Goal: Register for event/course

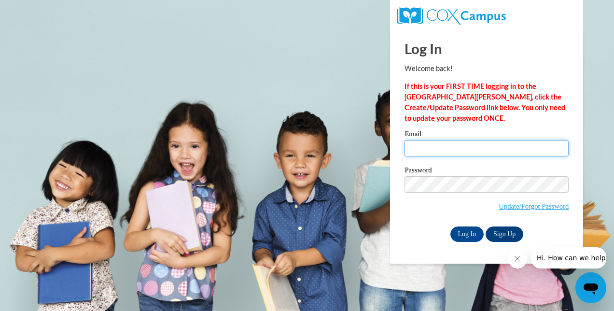
click at [437, 146] on input "Email" at bounding box center [487, 148] width 164 height 16
type input "[EMAIL_ADDRESS][DOMAIN_NAME]"
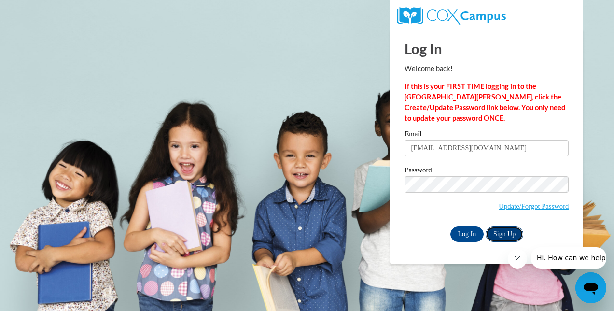
click at [506, 233] on link "Sign Up" at bounding box center [505, 233] width 38 height 15
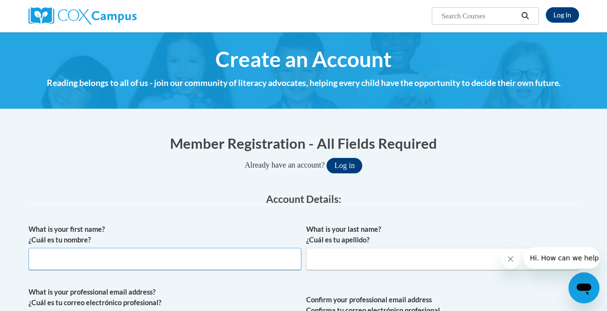
click at [202, 258] on input "What is your first name? ¿Cuál es tu nombre?" at bounding box center [164, 259] width 273 height 22
type input "[PERSON_NAME]"
click at [367, 266] on input "What is your last name? ¿Cuál es tu apellido?" at bounding box center [442, 259] width 273 height 22
type input "[PERSON_NAME]"
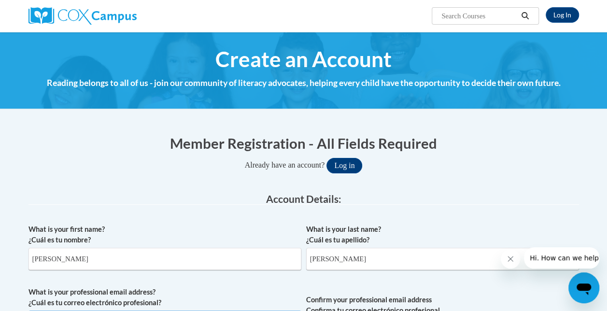
scroll to position [21, 0]
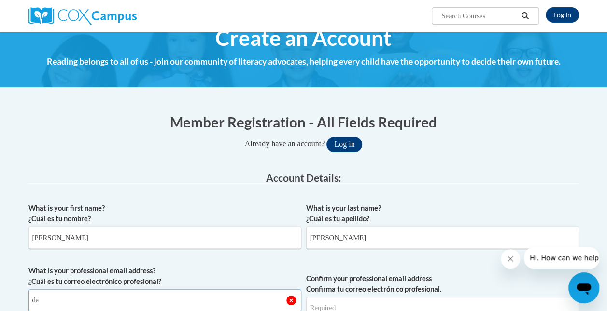
type input "davena.johnson@ankenyschools.org"
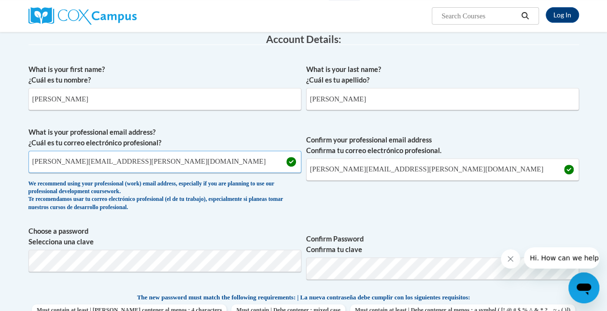
scroll to position [158, 0]
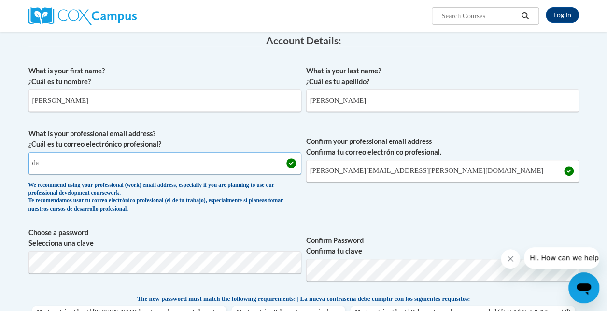
type input "d"
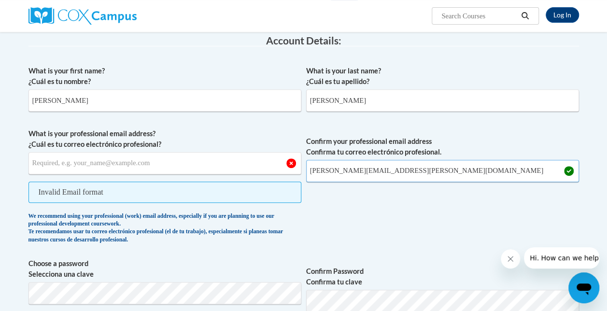
click at [430, 169] on input "davena.johnson@ankenyschools.org" at bounding box center [442, 171] width 273 height 22
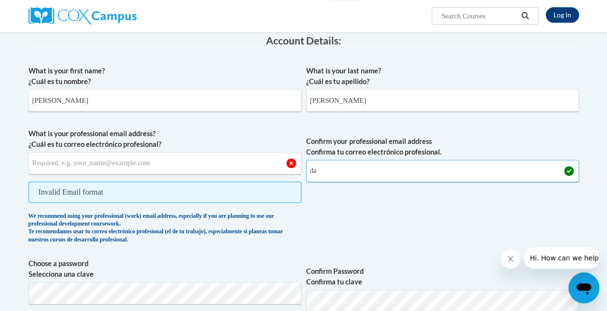
type input "d"
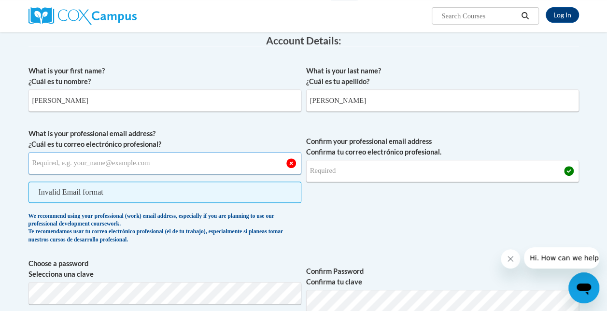
click at [260, 165] on input "What is your professional email address? ¿Cuál es tu correo electrónico profesi…" at bounding box center [164, 163] width 273 height 22
type input "[EMAIL_ADDRESS][DOMAIN_NAME]"
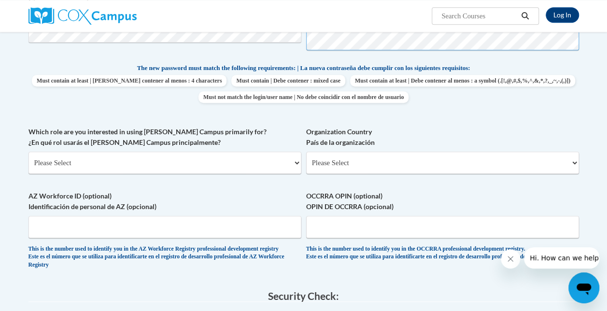
scroll to position [392, 0]
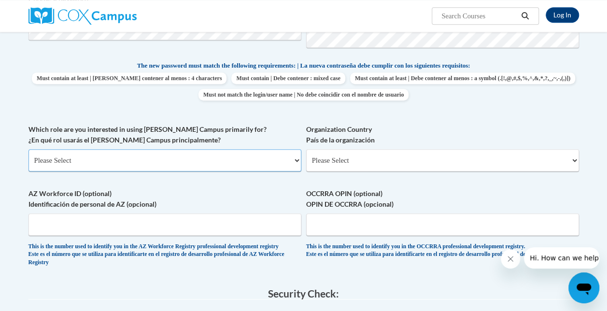
click at [295, 161] on select "Please Select College/University | Colegio/Universidad Community/Nonprofit Part…" at bounding box center [164, 160] width 273 height 22
select select "fbf2d438-af2f-41f8-98f1-81c410e29de3"
click at [28, 149] on select "Please Select College/University | Colegio/Universidad Community/Nonprofit Part…" at bounding box center [164, 160] width 273 height 22
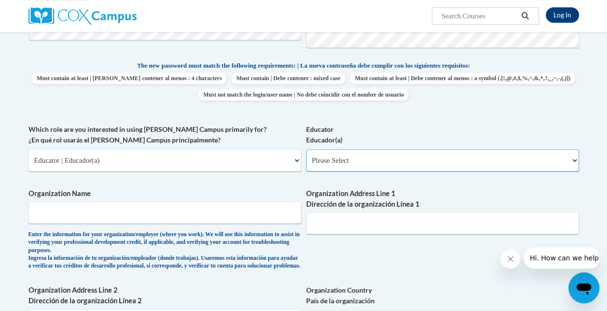
click at [575, 161] on select "Please Select Early Learning/Daycare Teacher/Family Home Care Provider | Maestr…" at bounding box center [442, 160] width 273 height 22
select select "67563ca1-16dc-4830-a7b3-94a34bed3689"
click at [306, 149] on select "Please Select Early Learning/Daycare Teacher/Family Home Care Provider | Maestr…" at bounding box center [442, 160] width 273 height 22
click at [256, 214] on input "Organization Name" at bounding box center [164, 212] width 273 height 22
type input "Ankeny Community School District"
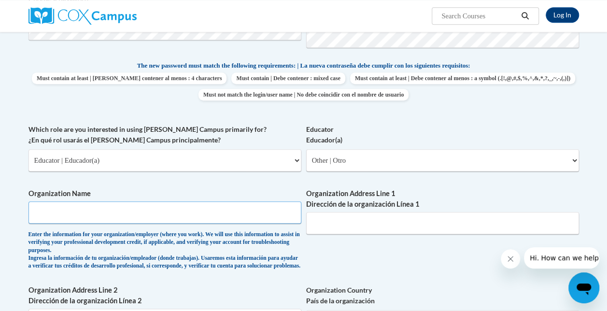
type input "1155 SW Cherry St"
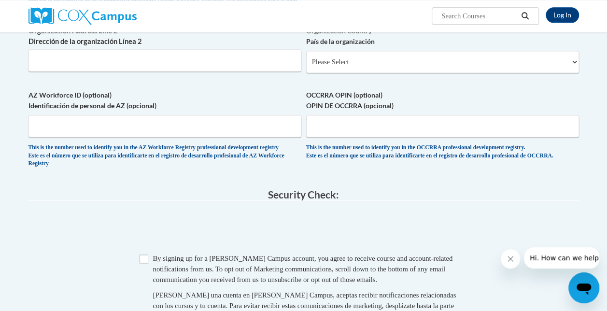
scroll to position [670, 0]
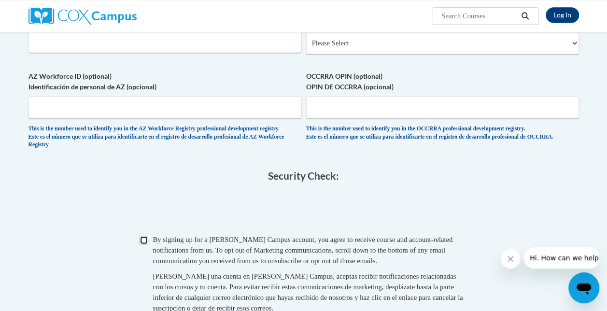
click at [143, 244] on input "Checkbox" at bounding box center [144, 240] width 9 height 9
checkbox input "true"
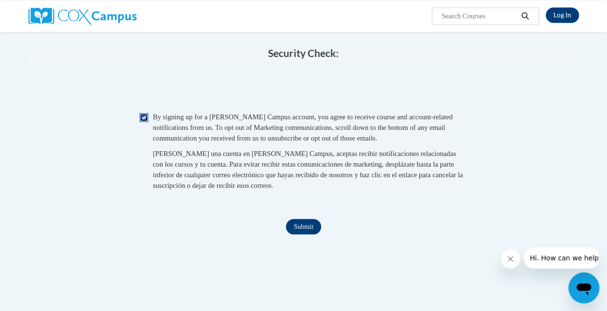
scroll to position [795, 0]
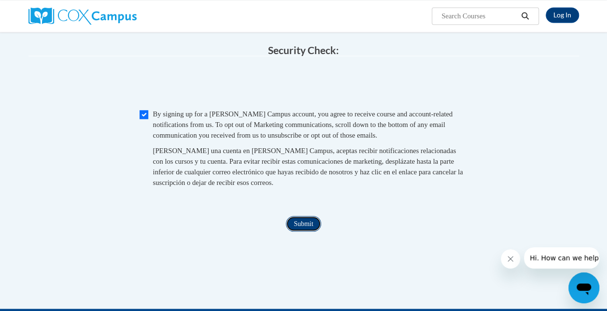
click at [306, 231] on input "Submit" at bounding box center [303, 223] width 35 height 15
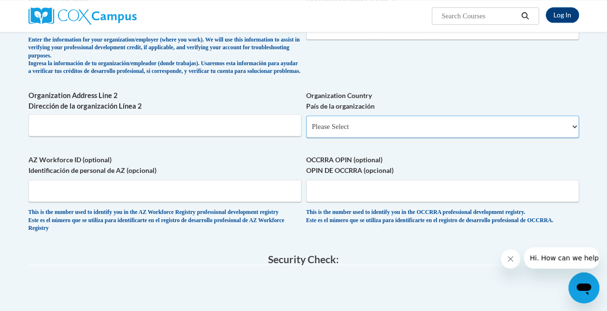
scroll to position [577, 0]
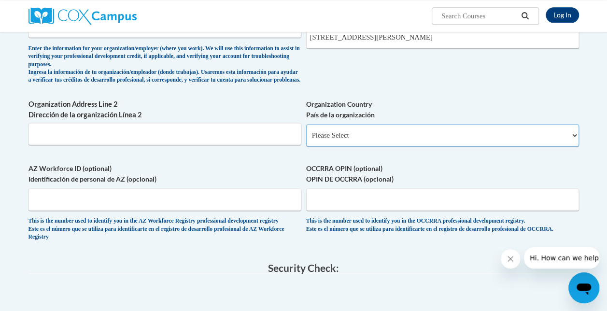
click at [573, 142] on select "Please Select United States | Estados Unidos Outside of the United States | Fue…" at bounding box center [442, 135] width 273 height 22
select select "ad49bcad-a171-4b2e-b99c-48b446064914"
click at [306, 131] on select "Please Select United States | Estados Unidos Outside of the United States | Fue…" at bounding box center [442, 135] width 273 height 22
select select
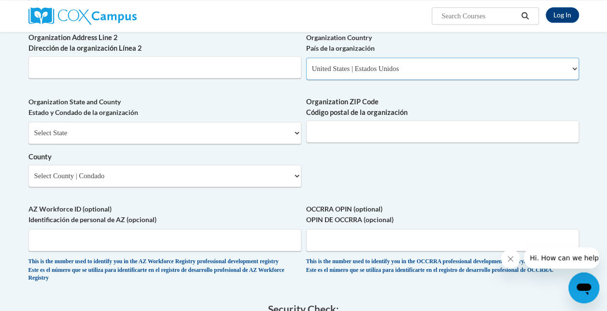
scroll to position [633, 0]
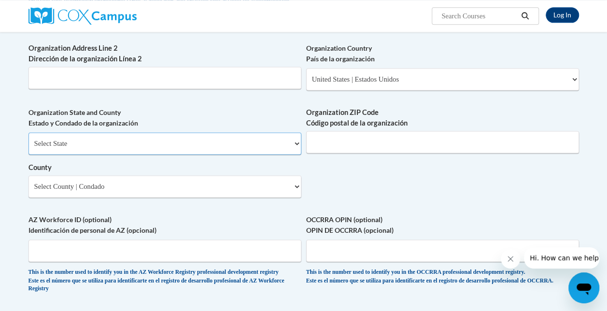
click at [294, 153] on select "Select State Alabama Alaska Arizona Arkansas California Colorado Connecticut De…" at bounding box center [164, 143] width 273 height 22
select select "Iowa"
click at [28, 140] on select "Select State Alabama Alaska Arizona Arkansas California Colorado Connecticut De…" at bounding box center [164, 143] width 273 height 22
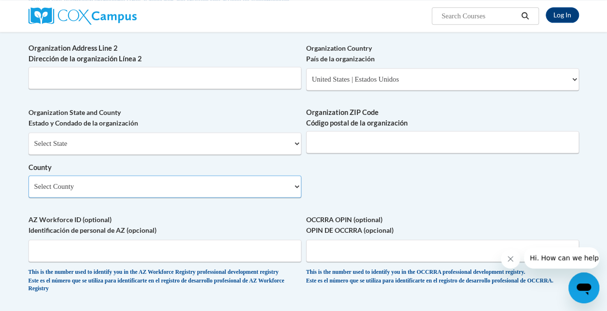
click at [295, 194] on select "Select County Adair Adams Allamakee Appanoose Audubon Benton Black Hawk Boone B…" at bounding box center [164, 186] width 273 height 22
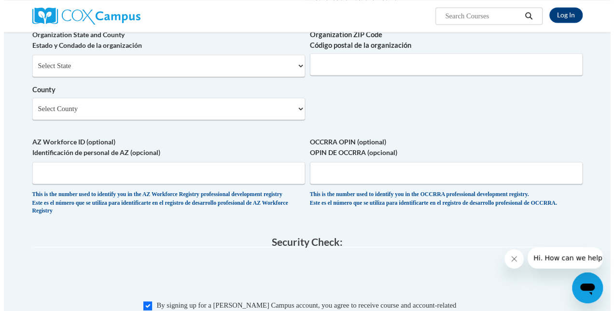
scroll to position [699, 0]
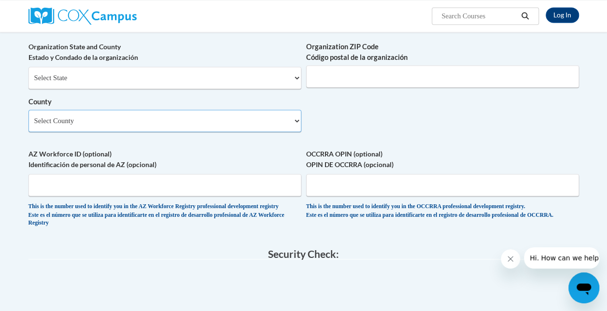
click at [294, 131] on select "Select County Adair Adams Allamakee Appanoose Audubon Benton Black Hawk Boone B…" at bounding box center [164, 121] width 273 height 22
select select "Polk"
click at [28, 117] on select "Select County Adair Adams Allamakee Appanoose Audubon Benton Black Hawk Boone B…" at bounding box center [164, 121] width 273 height 22
click at [380, 87] on input "Organization ZIP Code Código postal de la organización" at bounding box center [442, 76] width 273 height 22
type input "50023"
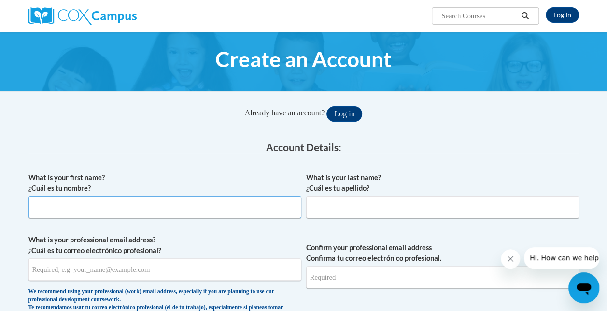
click at [184, 210] on input "What is your first name? ¿Cuál es tu nombre?" at bounding box center [164, 207] width 273 height 22
click at [191, 207] on input "What is your first name? ¿Cuál es tu nombre?" at bounding box center [164, 207] width 273 height 22
type input "[PERSON_NAME]"
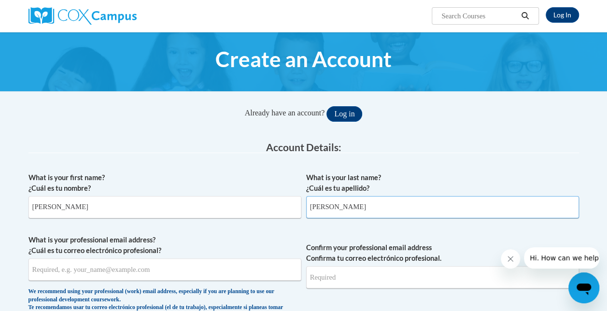
type input "[PERSON_NAME]"
click at [97, 274] on input "What is your professional email address? ¿Cuál es tu correo electrónico profesi…" at bounding box center [164, 269] width 273 height 22
type input "[EMAIL_ADDRESS][DOMAIN_NAME]"
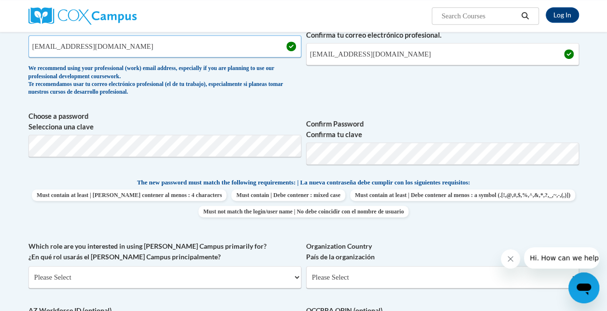
scroll to position [233, 0]
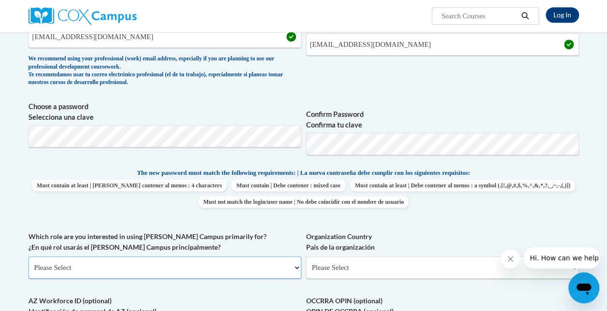
click at [294, 270] on select "Please Select College/University | Colegio/Universidad Community/Nonprofit Part…" at bounding box center [164, 267] width 273 height 22
select select "5a18ea06-2b54-4451-96f2-d152daf9eac5"
click at [28, 256] on select "Please Select College/University | Colegio/Universidad Community/Nonprofit Part…" at bounding box center [164, 267] width 273 height 22
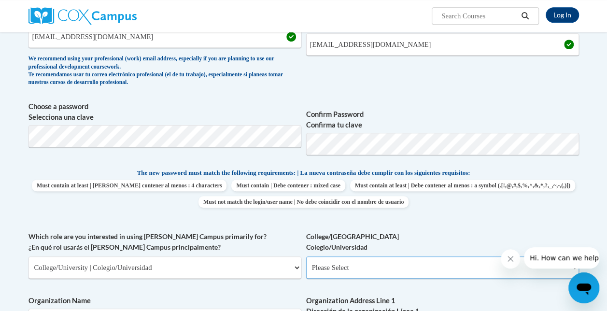
click at [449, 268] on select "Please Select College/University Staff | Empleado universitario College/Univers…" at bounding box center [442, 267] width 273 height 22
select select "99b32b07-cffc-426c-8bf6-0cd77760d84b"
click at [306, 256] on select "Please Select College/University Staff | Empleado universitario College/Univers…" at bounding box center [442, 267] width 273 height 22
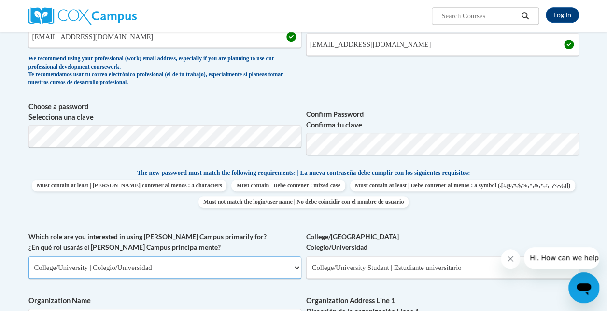
click at [295, 269] on select "Please Select College/University | Colegio/Universidad Community/Nonprofit Part…" at bounding box center [164, 267] width 273 height 22
select select "fbf2d438-af2f-41f8-98f1-81c410e29de3"
click at [28, 256] on select "Please Select College/University | Colegio/Universidad Community/Nonprofit Part…" at bounding box center [164, 267] width 273 height 22
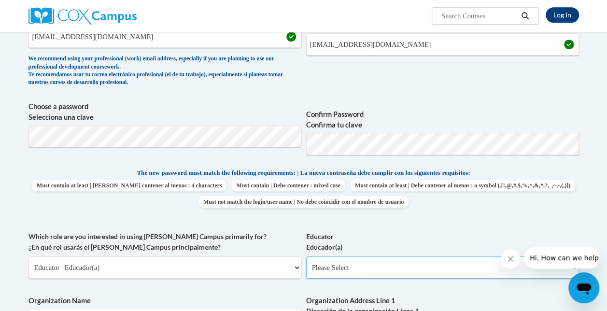
click at [459, 267] on select "Please Select Early Learning/Daycare Teacher/Family Home Care Provider | Maestr…" at bounding box center [442, 267] width 273 height 22
select select "11a86997-7122-4e2e-80c7-11975180ece4"
click at [306, 256] on select "Please Select Early Learning/Daycare Teacher/Family Home Care Provider | Maestr…" at bounding box center [442, 267] width 273 height 22
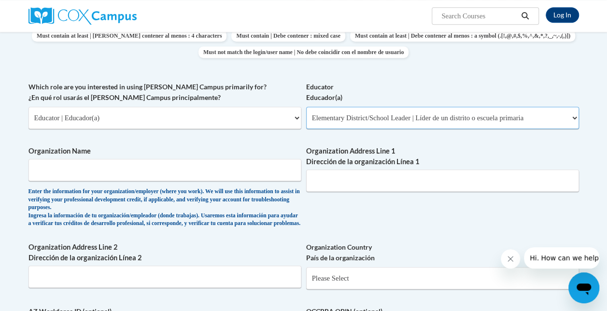
scroll to position [401, 0]
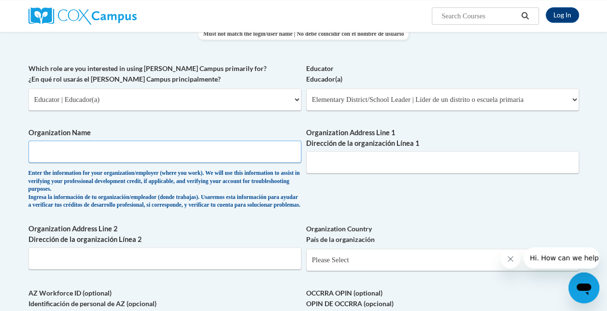
click at [274, 149] on input "Organization Name" at bounding box center [164, 151] width 273 height 22
type input "Ankeny Community School District"
type input "1155 SW Cherry St"
click at [401, 269] on select "Please Select United States | Estados Unidos Outside of the United States | Fue…" at bounding box center [442, 260] width 273 height 22
select select "ad49bcad-a171-4b2e-b99c-48b446064914"
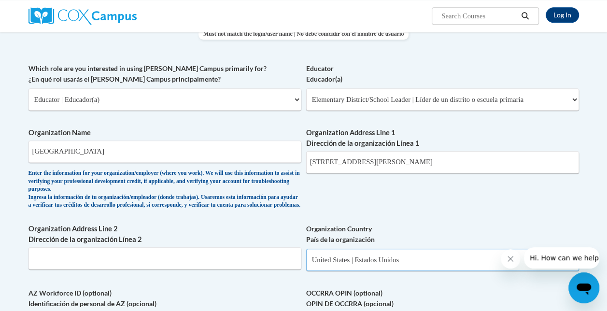
click at [306, 256] on select "Please Select United States | Estados Unidos Outside of the United States | Fue…" at bounding box center [442, 260] width 273 height 22
select select
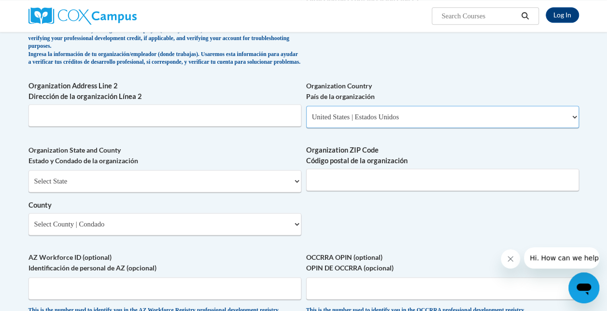
scroll to position [569, 0]
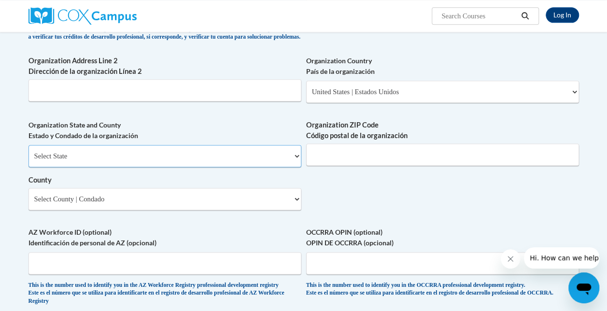
click at [295, 167] on select "Select State Alabama Alaska Arizona Arkansas California Colorado Connecticut De…" at bounding box center [164, 156] width 273 height 22
click at [263, 153] on select "Select State Alabama Alaska Arizona Arkansas California Colorado Connecticut De…" at bounding box center [164, 156] width 273 height 22
click at [293, 166] on select "Select State Alabama Alaska Arizona Arkansas California Colorado Connecticut De…" at bounding box center [164, 156] width 273 height 22
select select "Iowa"
click at [28, 152] on select "Select State Alabama Alaska Arizona Arkansas California Colorado Connecticut De…" at bounding box center [164, 156] width 273 height 22
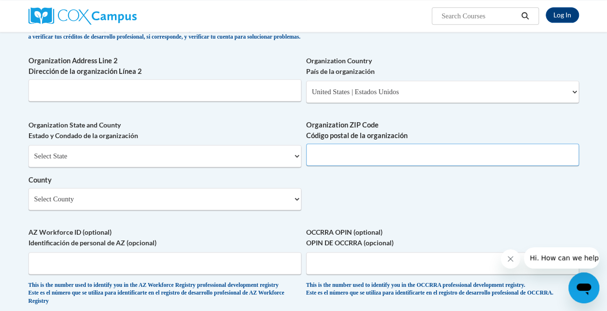
click at [347, 159] on input "Organization ZIP Code Código postal de la organización" at bounding box center [442, 154] width 273 height 22
type input "50023"
click at [238, 210] on select "Select County Adair Adams Allamakee Appanoose Audubon Benton Black Hawk Boone B…" at bounding box center [164, 199] width 273 height 22
click at [241, 206] on select "Select County Adair Adams Allamakee Appanoose Audubon Benton Black Hawk Boone B…" at bounding box center [164, 199] width 273 height 22
select select "Polk"
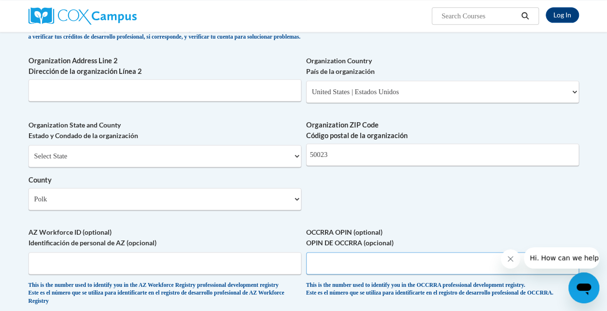
click at [330, 274] on input "OCCRRA OPIN (optional) OPIN DE OCCRRA (opcional)" at bounding box center [442, 263] width 273 height 22
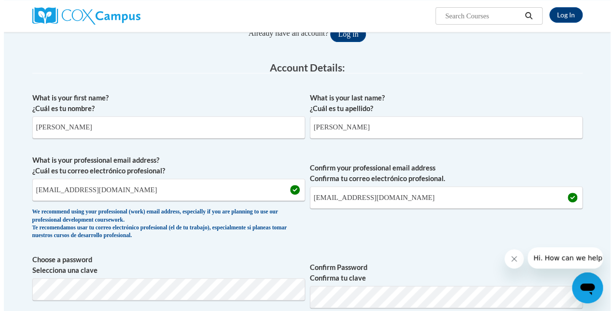
scroll to position [0, 0]
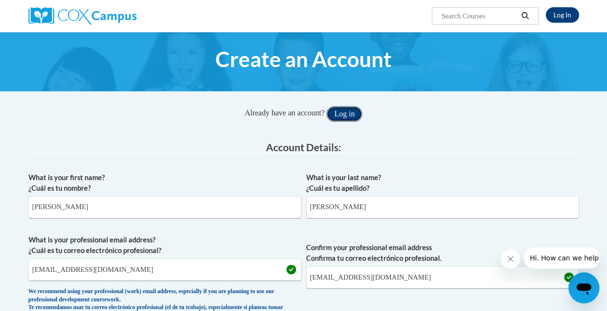
click at [350, 113] on button "Log in" at bounding box center [344, 113] width 36 height 15
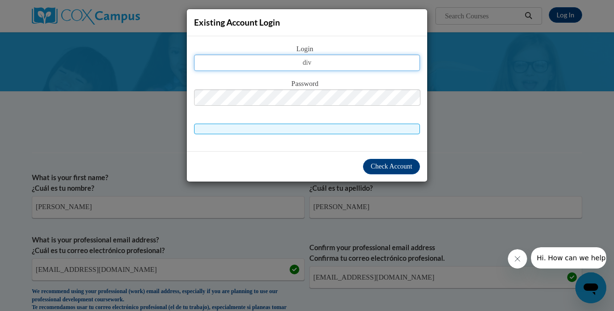
type input "divi"
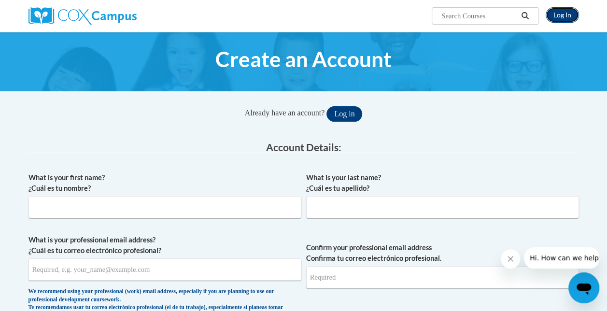
click at [556, 14] on link "Log In" at bounding box center [562, 14] width 33 height 15
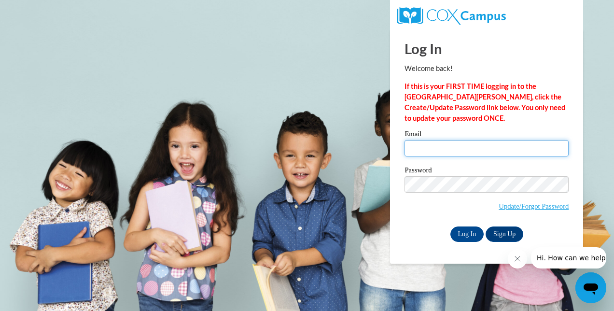
click at [476, 151] on input "Email" at bounding box center [487, 148] width 164 height 16
type input "[EMAIL_ADDRESS][DOMAIN_NAME]"
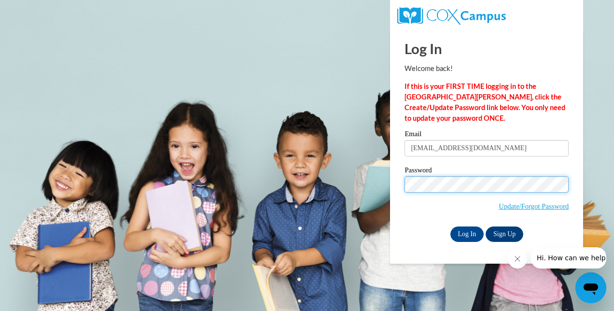
click at [450, 226] on input "Log In" at bounding box center [467, 233] width 34 height 15
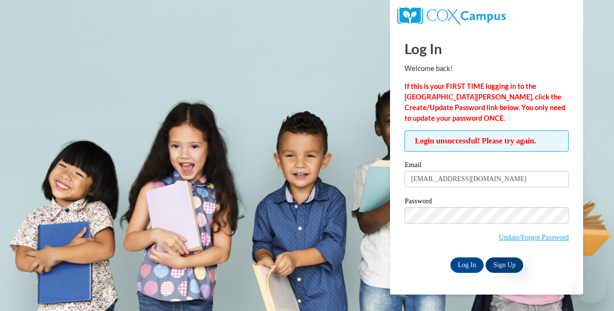
click at [369, 260] on body "Log In Welcome back! If this is your FIRST TIME logging in to the [GEOGRAPHIC_D…" at bounding box center [307, 155] width 614 height 311
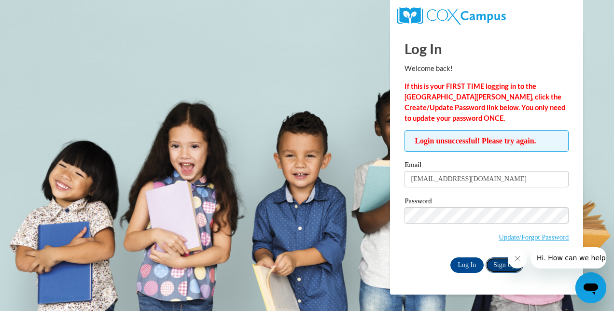
click at [497, 267] on link "Sign Up" at bounding box center [505, 264] width 38 height 15
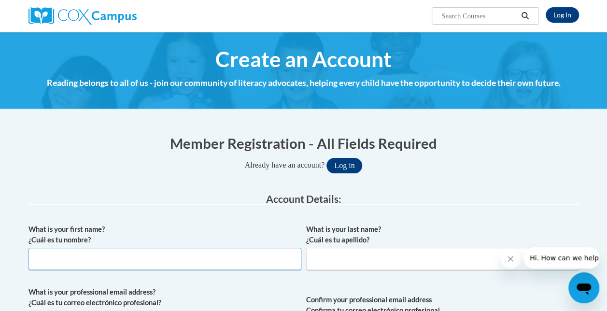
click at [214, 261] on input "What is your first name? ¿Cuál es tu nombre?" at bounding box center [164, 259] width 273 height 22
type input "[PERSON_NAME]"
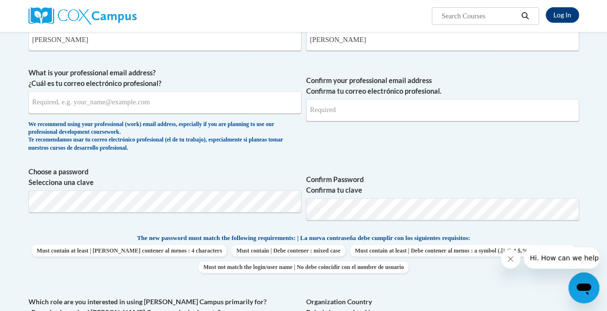
scroll to position [223, 0]
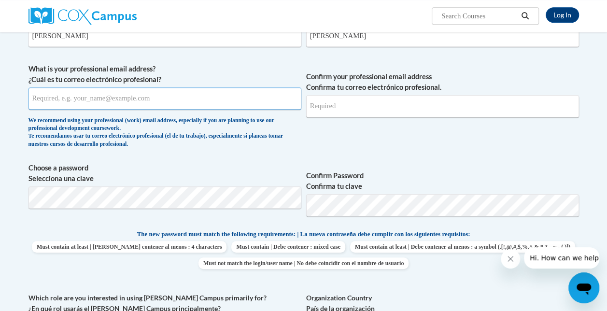
click at [207, 99] on input "What is your professional email address? ¿Cuál es tu correo electrónico profesi…" at bounding box center [164, 98] width 273 height 22
type input "[EMAIL_ADDRESS][DOMAIN_NAME]"
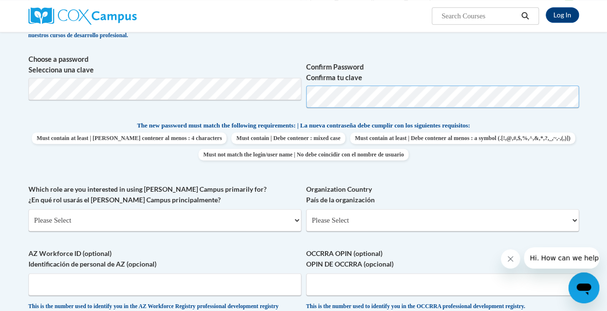
scroll to position [342, 0]
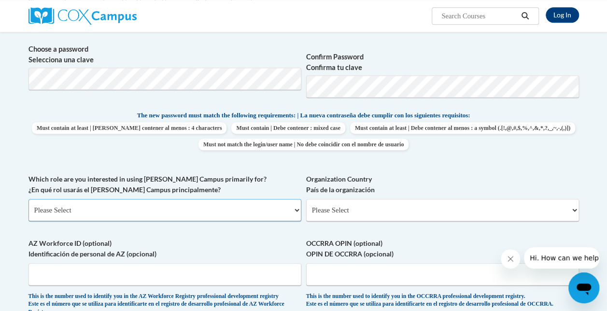
click at [208, 202] on select "Please Select College/University | Colegio/Universidad Community/Nonprofit Part…" at bounding box center [164, 210] width 273 height 22
select select "fbf2d438-af2f-41f8-98f1-81c410e29de3"
click at [28, 199] on select "Please Select College/University | Colegio/Universidad Community/Nonprofit Part…" at bounding box center [164, 210] width 273 height 22
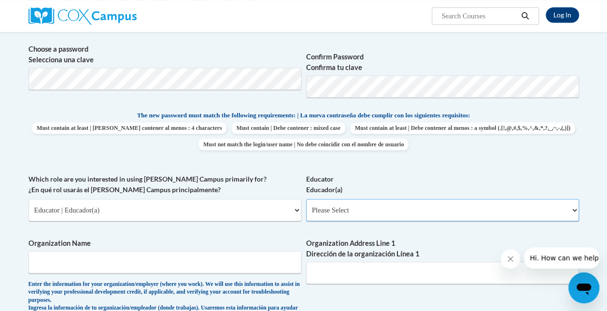
click at [432, 207] on select "Please Select Early Learning/Daycare Teacher/Family Home Care Provider | Maestr…" at bounding box center [442, 210] width 273 height 22
select select "11a86997-7122-4e2e-80c7-11975180ece4"
click at [306, 199] on select "Please Select Early Learning/Daycare Teacher/Family Home Care Provider | Maestr…" at bounding box center [442, 210] width 273 height 22
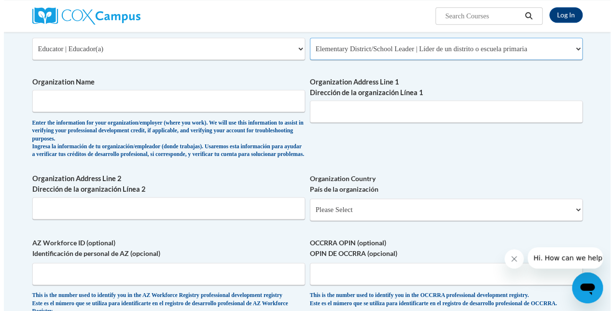
scroll to position [506, 0]
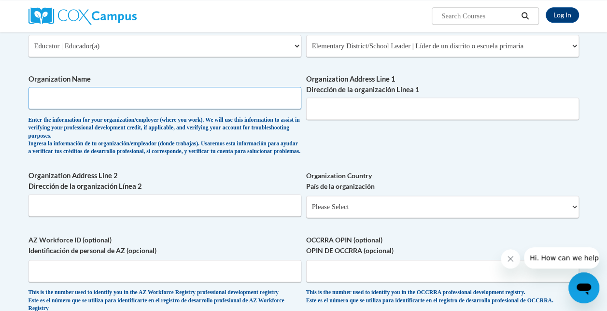
click at [263, 101] on input "Organization Name" at bounding box center [164, 98] width 273 height 22
type input "Ankeny Community School District"
type input "1155 SW Cherry St"
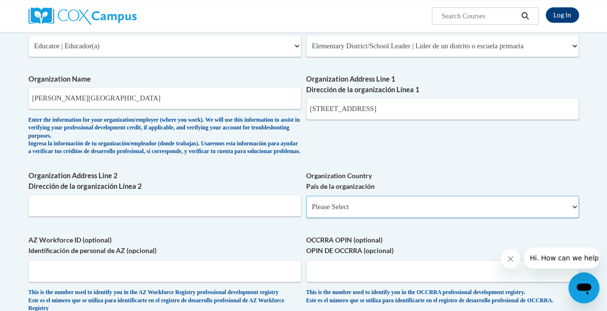
click at [362, 214] on select "Please Select United States | Estados Unidos Outside of the United States | Fue…" at bounding box center [442, 207] width 273 height 22
select select "ad49bcad-a171-4b2e-b99c-48b446064914"
click at [306, 203] on select "Please Select United States | Estados Unidos Outside of the United States | Fue…" at bounding box center [442, 207] width 273 height 22
select select
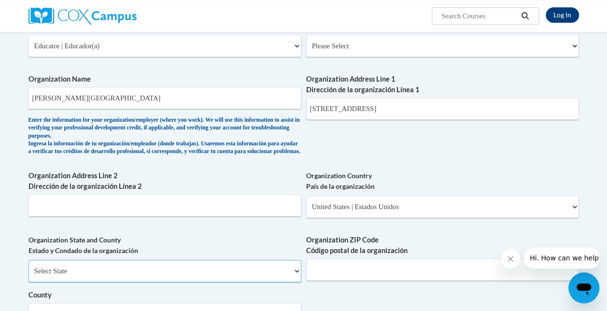
click at [225, 277] on select "Select State Alabama Alaska Arizona Arkansas California Colorado Connecticut De…" at bounding box center [164, 271] width 273 height 22
select select "Iowa"
click at [28, 267] on select "Select State Alabama Alaska Arizona Arkansas California Colorado Connecticut De…" at bounding box center [164, 271] width 273 height 22
click at [341, 280] on input "Organization ZIP Code Código postal de la organización" at bounding box center [442, 269] width 273 height 22
type input "50023"
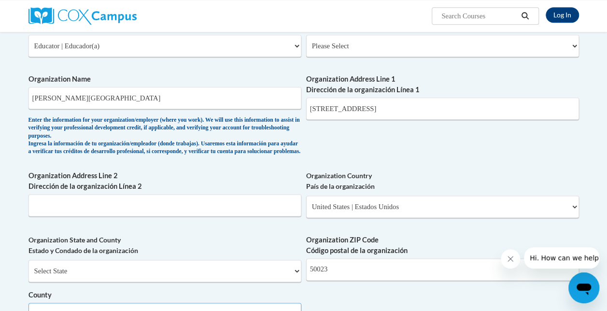
select select "Polk"
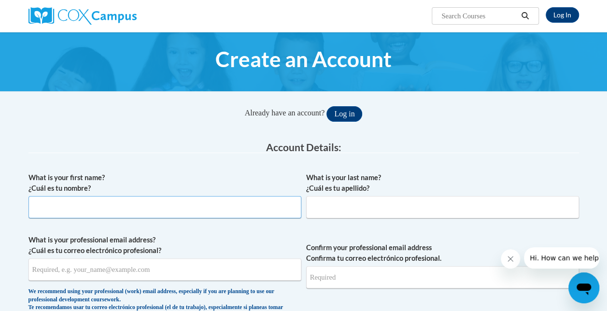
click at [224, 211] on input "What is your first name? ¿Cuál es tu nombre?" at bounding box center [164, 207] width 273 height 22
type input "[PERSON_NAME]"
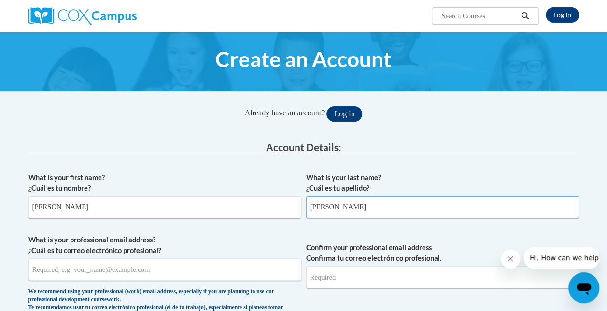
type input "[EMAIL_ADDRESS][DOMAIN_NAME]"
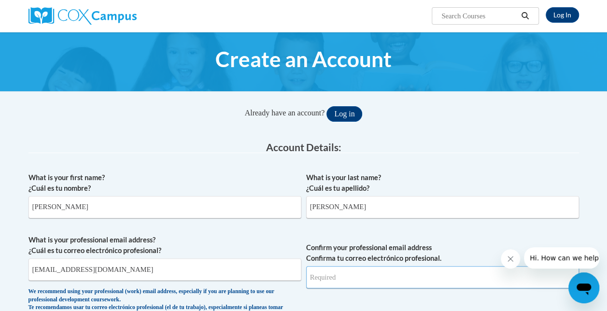
type input "[EMAIL_ADDRESS][DOMAIN_NAME]"
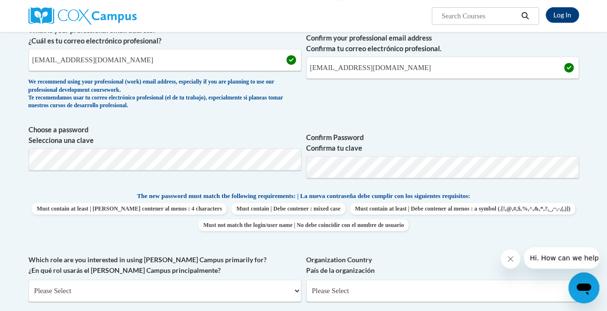
scroll to position [221, 0]
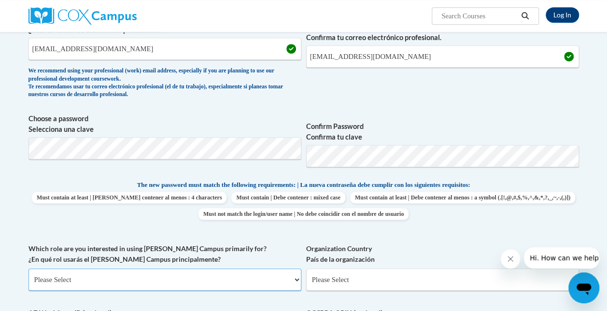
click at [227, 273] on select "Please Select College/University | Colegio/Universidad Community/Nonprofit Part…" at bounding box center [164, 279] width 273 height 22
select select "fbf2d438-af2f-41f8-98f1-81c410e29de3"
click at [28, 268] on select "Please Select College/University | Colegio/Universidad Community/Nonprofit Part…" at bounding box center [164, 279] width 273 height 22
click at [337, 281] on select "Please Select Early Learning/Daycare Teacher/Family Home Care Provider | Maestr…" at bounding box center [442, 279] width 273 height 22
select select "8e40623d-54d0-45cd-9f92-5df65cd3f8cf"
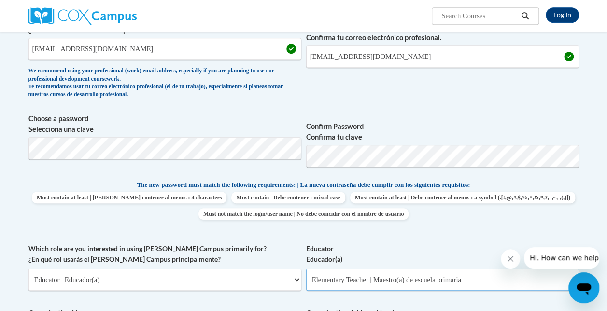
click at [306, 268] on select "Please Select Early Learning/Daycare Teacher/Family Home Care Provider | Maestr…" at bounding box center [442, 279] width 273 height 22
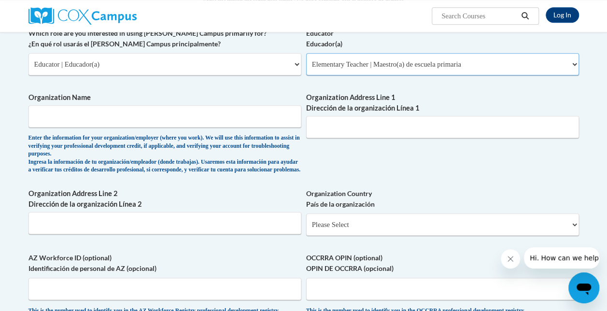
scroll to position [450, 0]
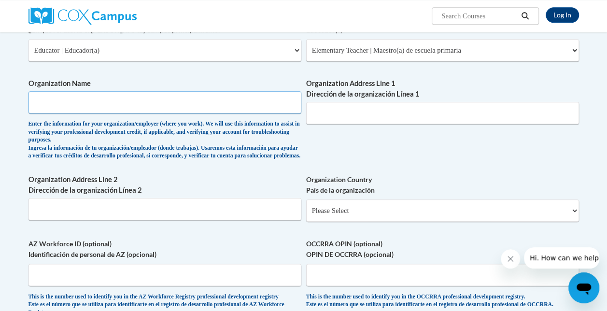
click at [274, 105] on input "Organization Name" at bounding box center [164, 102] width 273 height 22
type input "Ankeny Community School District"
type input "1155 SW Cherry St"
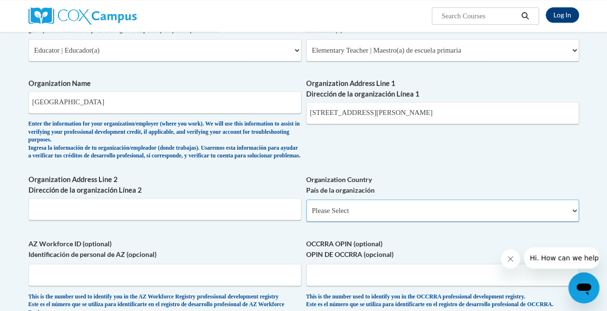
click at [368, 218] on select "Please Select United States | Estados Unidos Outside of the United States | Fue…" at bounding box center [442, 210] width 273 height 22
select select "ad49bcad-a171-4b2e-b99c-48b446064914"
click at [306, 207] on select "Please Select United States | Estados Unidos Outside of the United States | Fue…" at bounding box center [442, 210] width 273 height 22
select select
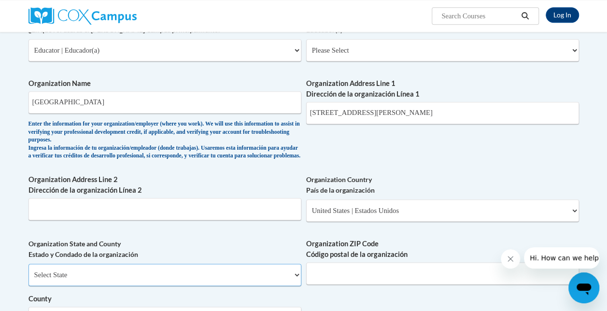
click at [249, 276] on select "Select State Alabama Alaska Arizona Arkansas California Colorado Connecticut De…" at bounding box center [164, 275] width 273 height 22
select select "Iowa"
click at [28, 271] on select "Select State Alabama Alaska Arizona Arkansas California Colorado Connecticut De…" at bounding box center [164, 275] width 273 height 22
click at [374, 281] on input "Organization ZIP Code Código postal de la organización" at bounding box center [442, 273] width 273 height 22
type input "50023"
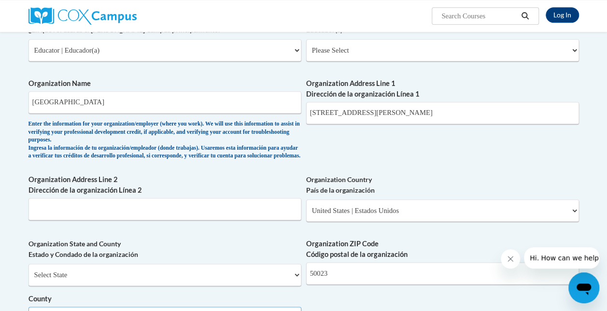
select select "Polk"
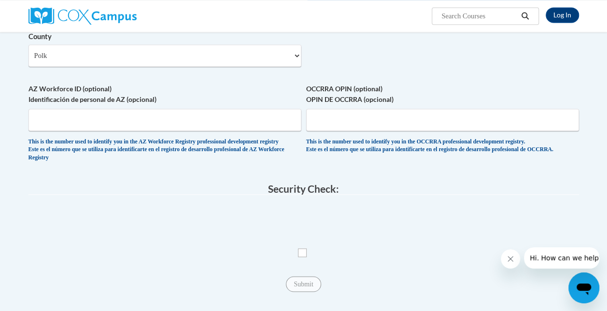
scroll to position [719, 0]
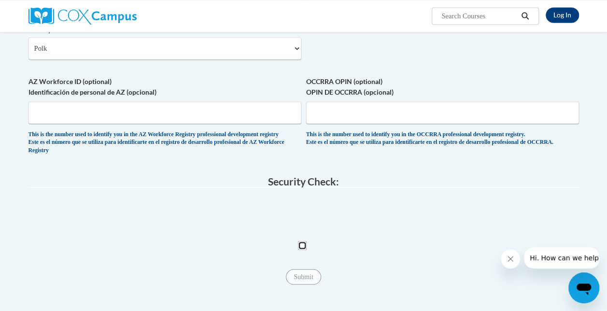
click at [304, 250] on input "Checkbox" at bounding box center [302, 245] width 9 height 9
checkbox input "true"
click at [303, 284] on input "Submit" at bounding box center [303, 276] width 35 height 15
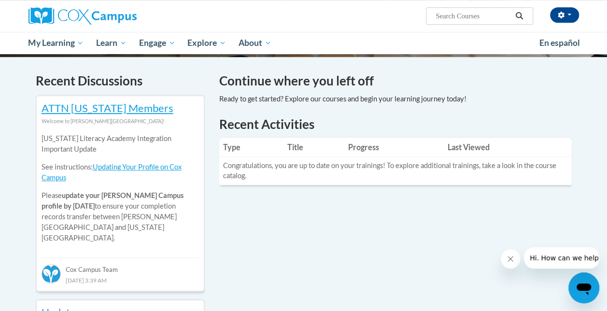
scroll to position [245, 0]
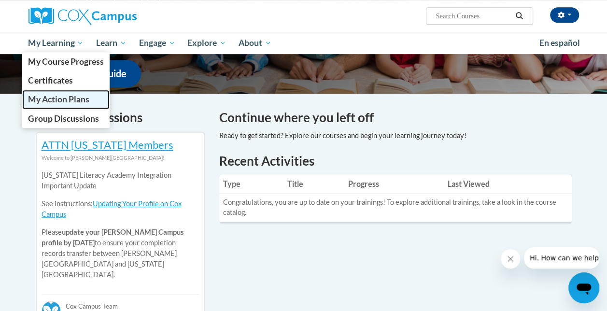
click at [76, 96] on span "My Action Plans" at bounding box center [58, 99] width 61 height 10
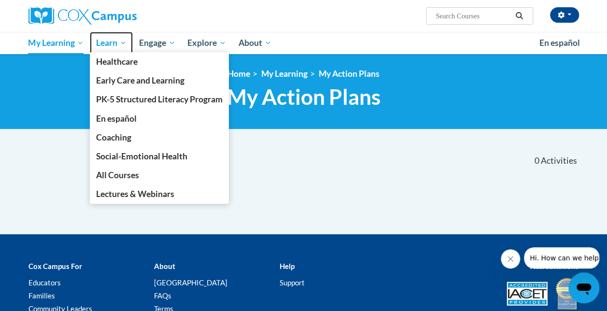
click at [119, 44] on span "Learn" at bounding box center [111, 43] width 30 height 12
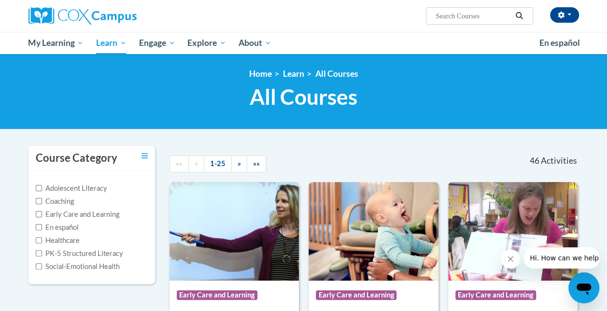
click at [458, 18] on input "Search..." at bounding box center [473, 16] width 77 height 12
click at [458, 18] on input "e" at bounding box center [473, 16] width 77 height 12
type input "early literacy"
click at [516, 16] on icon "Search" at bounding box center [519, 15] width 9 height 7
